Goal: Task Accomplishment & Management: Complete application form

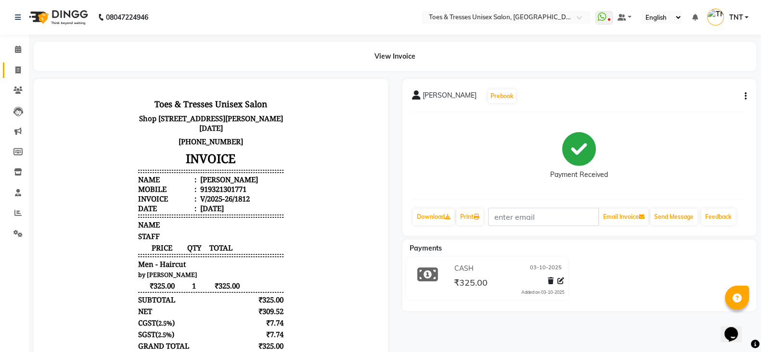
click at [20, 69] on icon at bounding box center [17, 69] width 5 height 7
select select "3950"
select select "service"
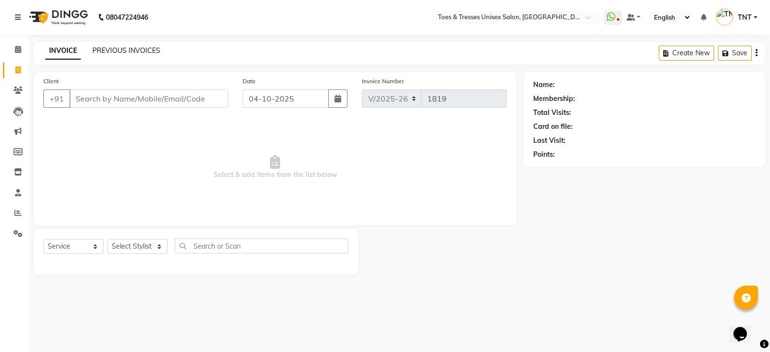
click at [135, 49] on link "PREVIOUS INVOICES" at bounding box center [126, 50] width 68 height 9
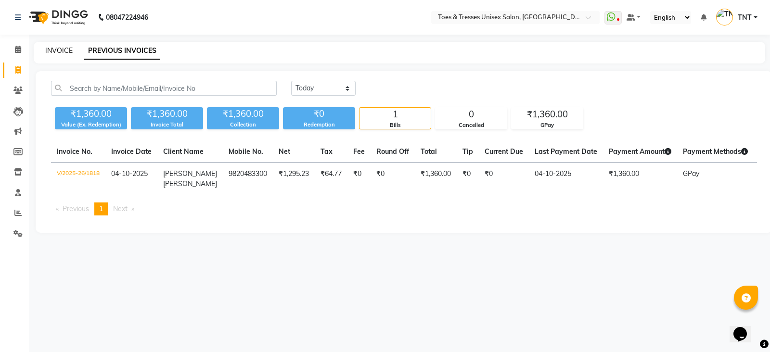
click at [61, 52] on link "INVOICE" at bounding box center [58, 50] width 27 height 9
select select "3950"
select select "service"
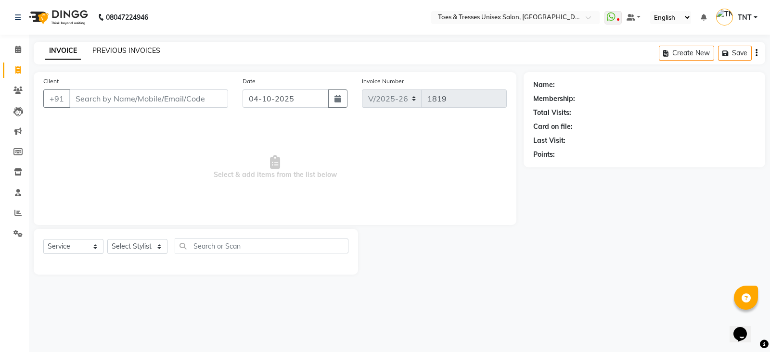
click at [130, 51] on link "PREVIOUS INVOICES" at bounding box center [126, 50] width 68 height 9
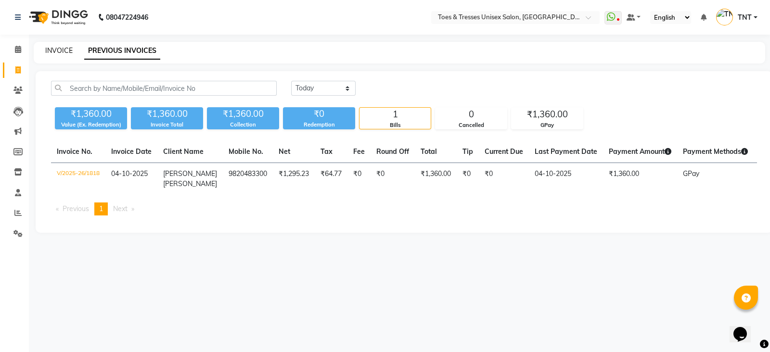
click at [54, 54] on link "INVOICE" at bounding box center [58, 50] width 27 height 9
select select "3950"
select select "service"
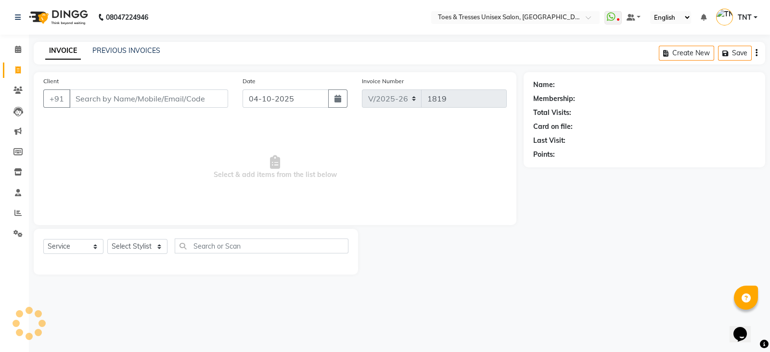
click at [101, 94] on input "Client" at bounding box center [148, 98] width 159 height 18
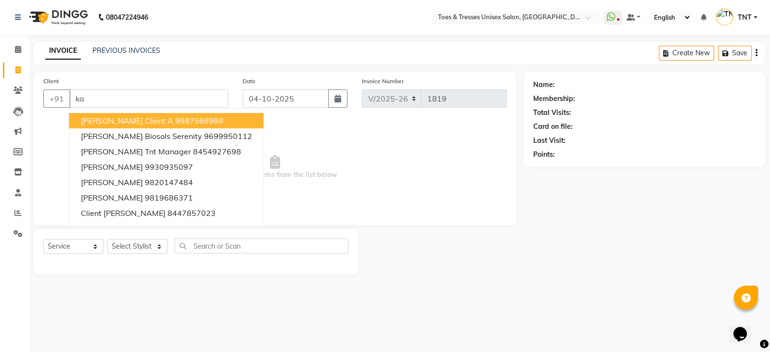
type input "k"
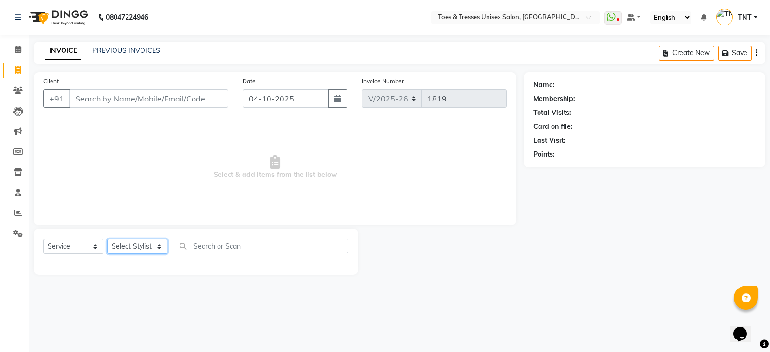
click at [129, 249] on select "Select Stylist Adil Khan Aheshan Shaikh Diksha Gosar Nilesh Ghag Nisha Paswan P…" at bounding box center [137, 246] width 60 height 15
select select "19967"
click at [107, 240] on select "Select Stylist Adil Khan Aheshan Shaikh Diksha Gosar Nilesh Ghag Nisha Paswan P…" at bounding box center [137, 246] width 60 height 15
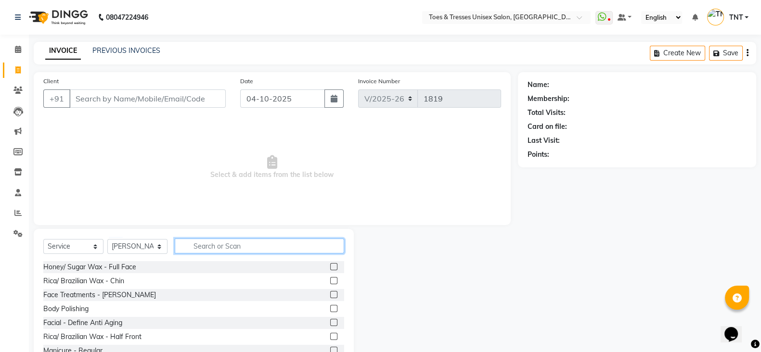
click at [234, 246] on input "text" at bounding box center [259, 246] width 169 height 15
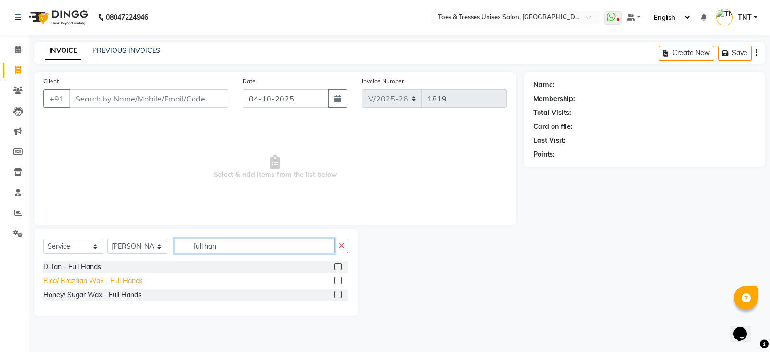
type input "full han"
click at [113, 285] on div "Rica/ Brazilian Wax - Full Hands" at bounding box center [93, 281] width 100 height 10
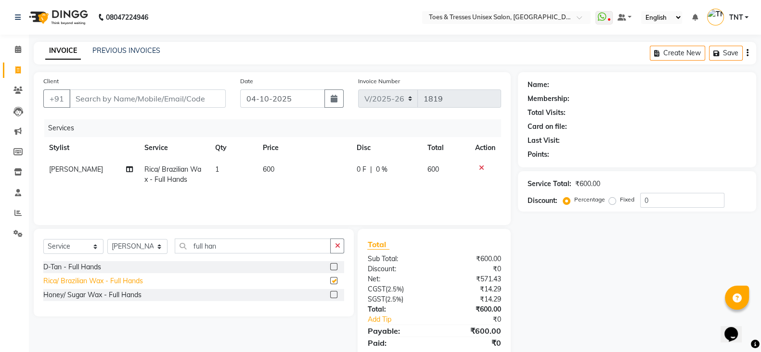
checkbox input "false"
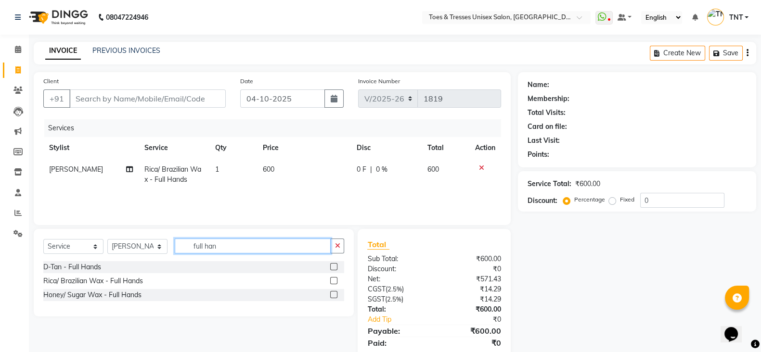
click at [221, 243] on input "full han" at bounding box center [253, 246] width 156 height 15
type input "full le"
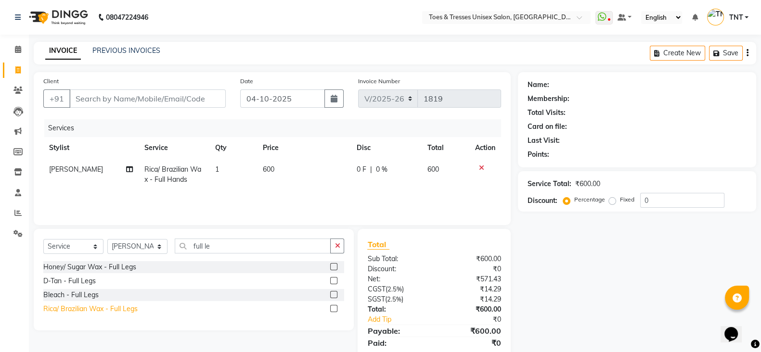
click at [122, 311] on div "Rica/ Brazilian Wax - Full Legs" at bounding box center [90, 309] width 94 height 10
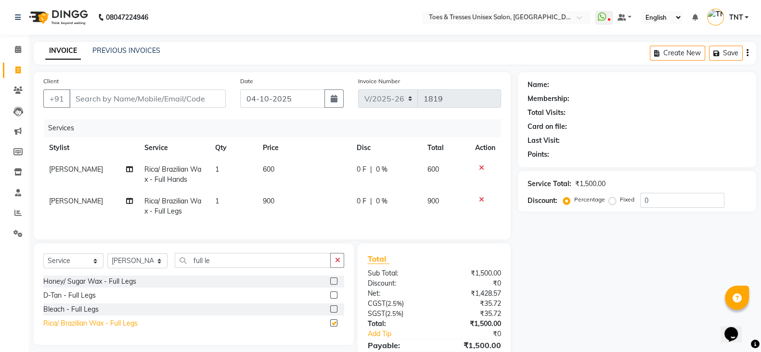
checkbox input "false"
click at [238, 268] on input "full le" at bounding box center [253, 260] width 156 height 15
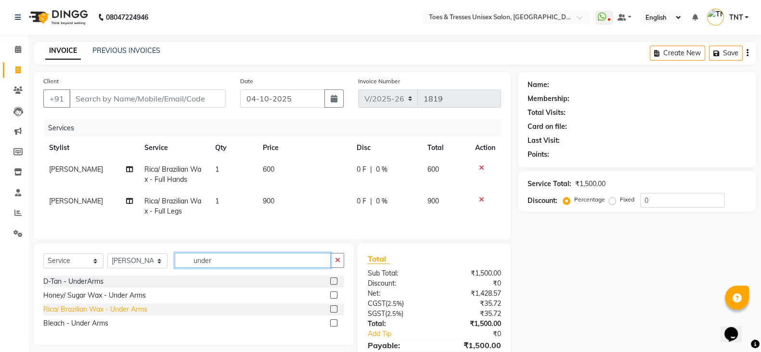
type input "under"
click at [121, 315] on div "Rica/ Brazilian Wax - Under Arms" at bounding box center [95, 310] width 104 height 10
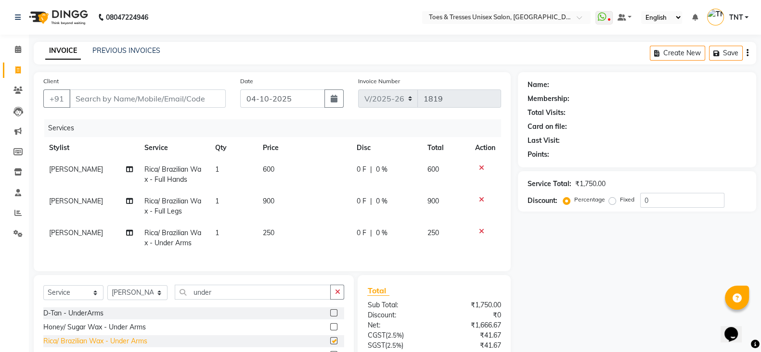
checkbox input "false"
click at [155, 93] on input "Client" at bounding box center [147, 98] width 156 height 18
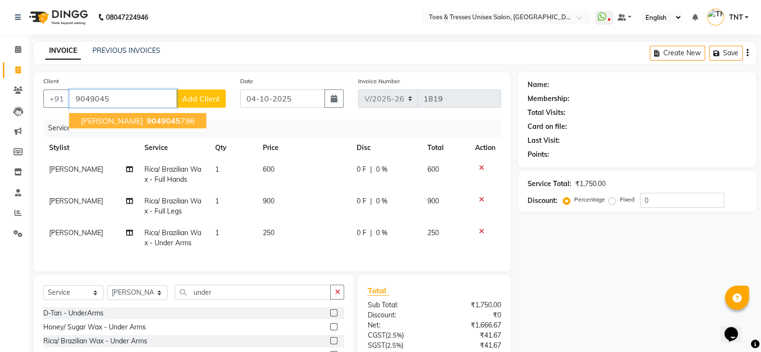
click at [165, 119] on span "9049045" at bounding box center [164, 121] width 34 height 10
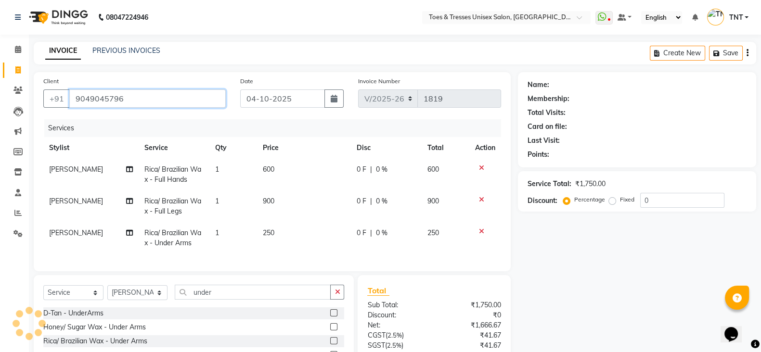
type input "9049045796"
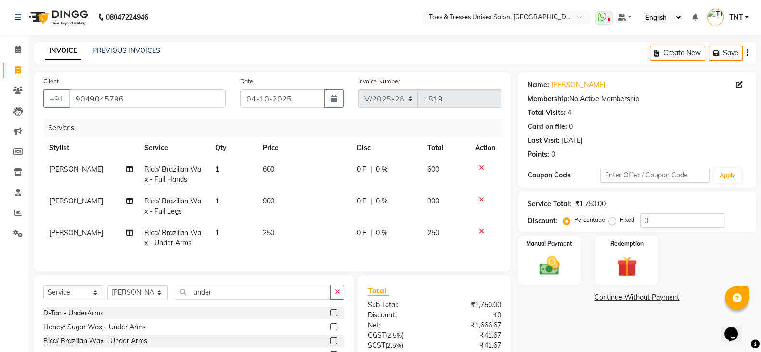
scroll to position [89, 0]
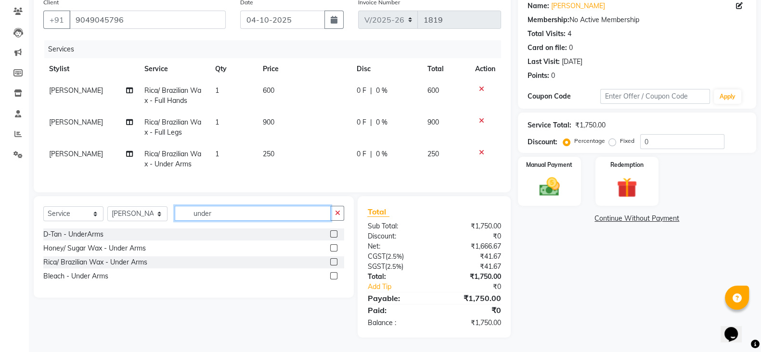
click at [260, 208] on input "under" at bounding box center [253, 213] width 156 height 15
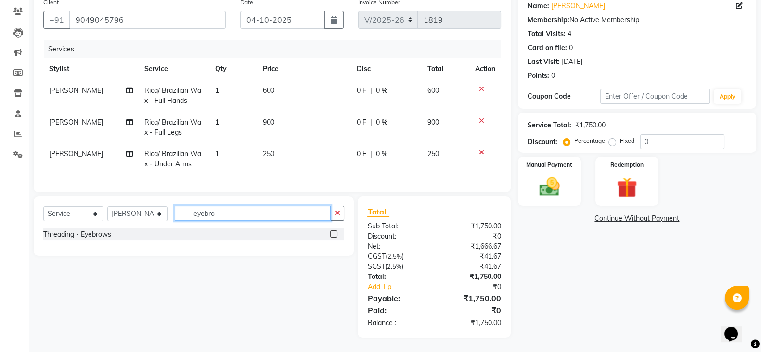
type input "eyebro"
click at [67, 240] on div "Threading - Eyebrows" at bounding box center [193, 235] width 301 height 12
click at [72, 237] on div "Threading - Eyebrows" at bounding box center [77, 234] width 68 height 10
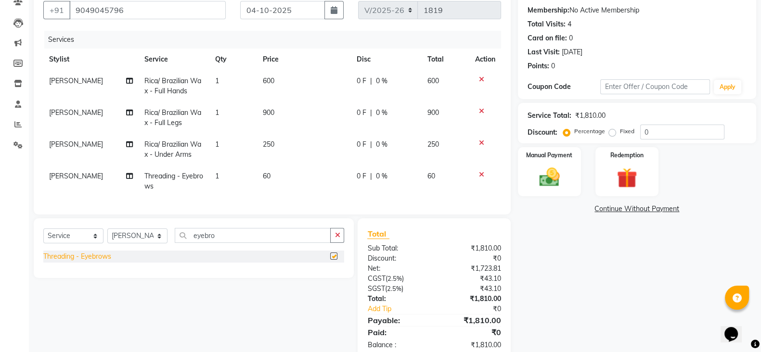
checkbox input "false"
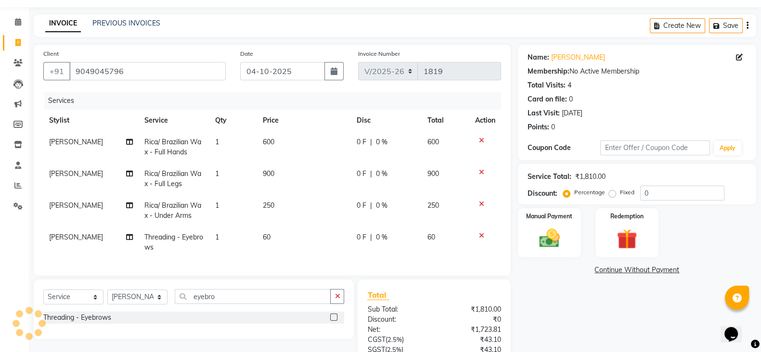
scroll to position [120, 0]
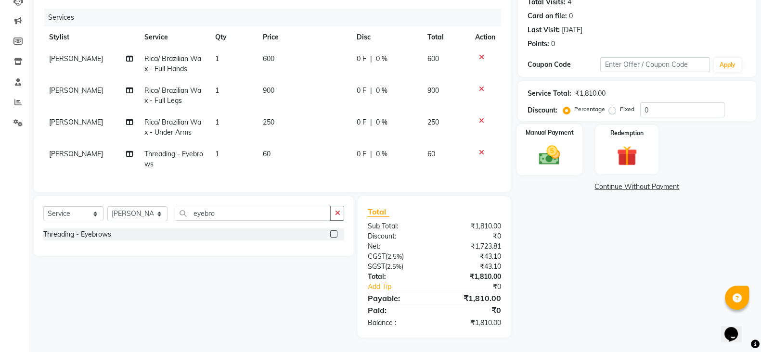
click at [563, 149] on img at bounding box center [549, 155] width 34 height 24
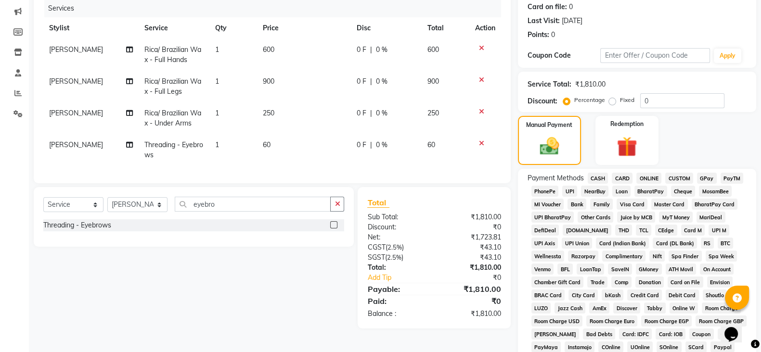
click at [713, 179] on span "GPay" at bounding box center [707, 178] width 20 height 11
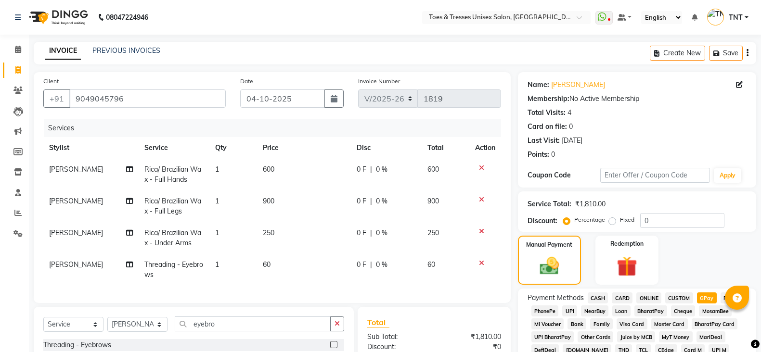
select select "3950"
select select "service"
select select "19967"
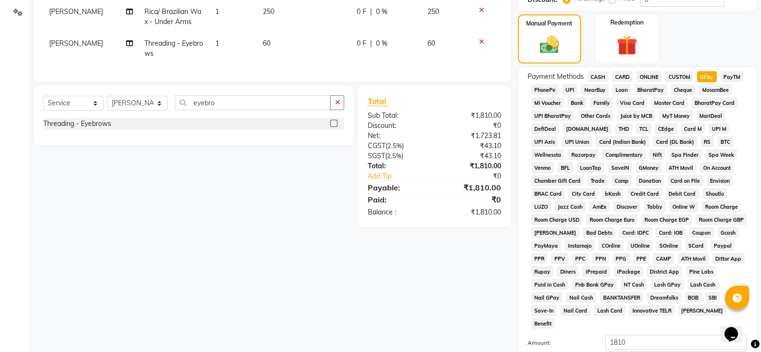
scroll to position [316, 0]
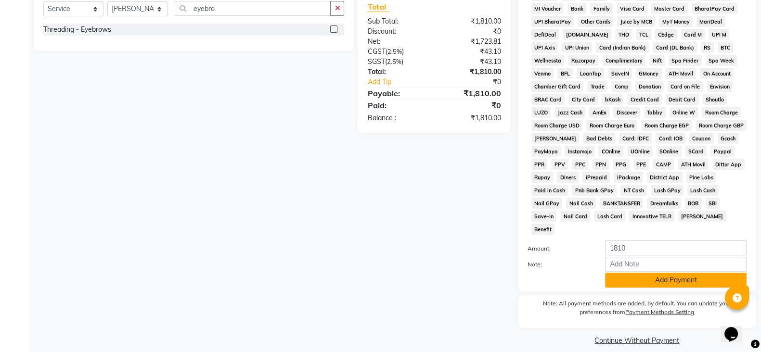
click at [634, 277] on button "Add Payment" at bounding box center [675, 280] width 141 height 15
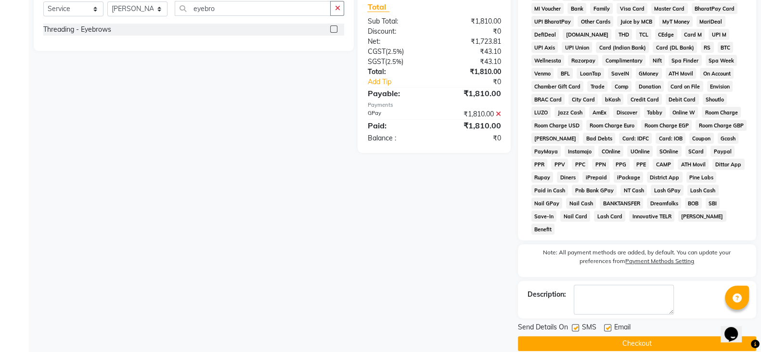
click at [632, 336] on button "Checkout" at bounding box center [637, 343] width 238 height 15
